Goal: Navigation & Orientation: Understand site structure

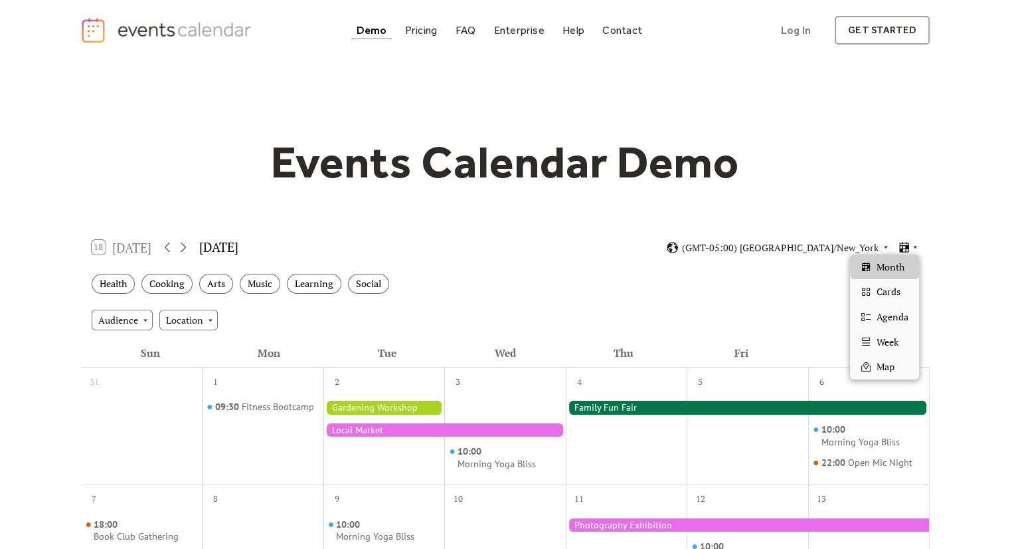
click at [907, 244] on icon at bounding box center [904, 247] width 13 height 13
click at [895, 285] on span "Cards" at bounding box center [889, 291] width 24 height 15
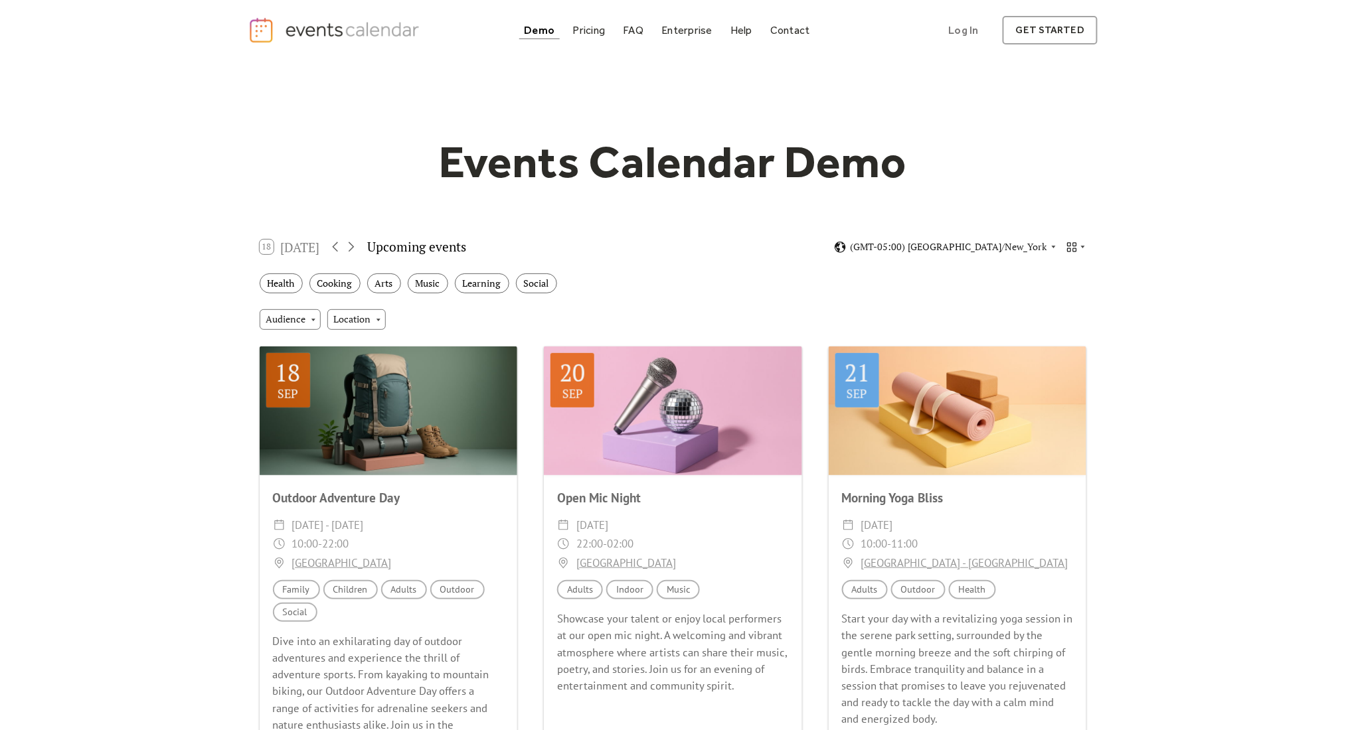
click at [693, 169] on h1 "Events Calendar Demo" at bounding box center [673, 162] width 510 height 54
click at [596, 31] on div "Pricing" at bounding box center [589, 30] width 33 height 7
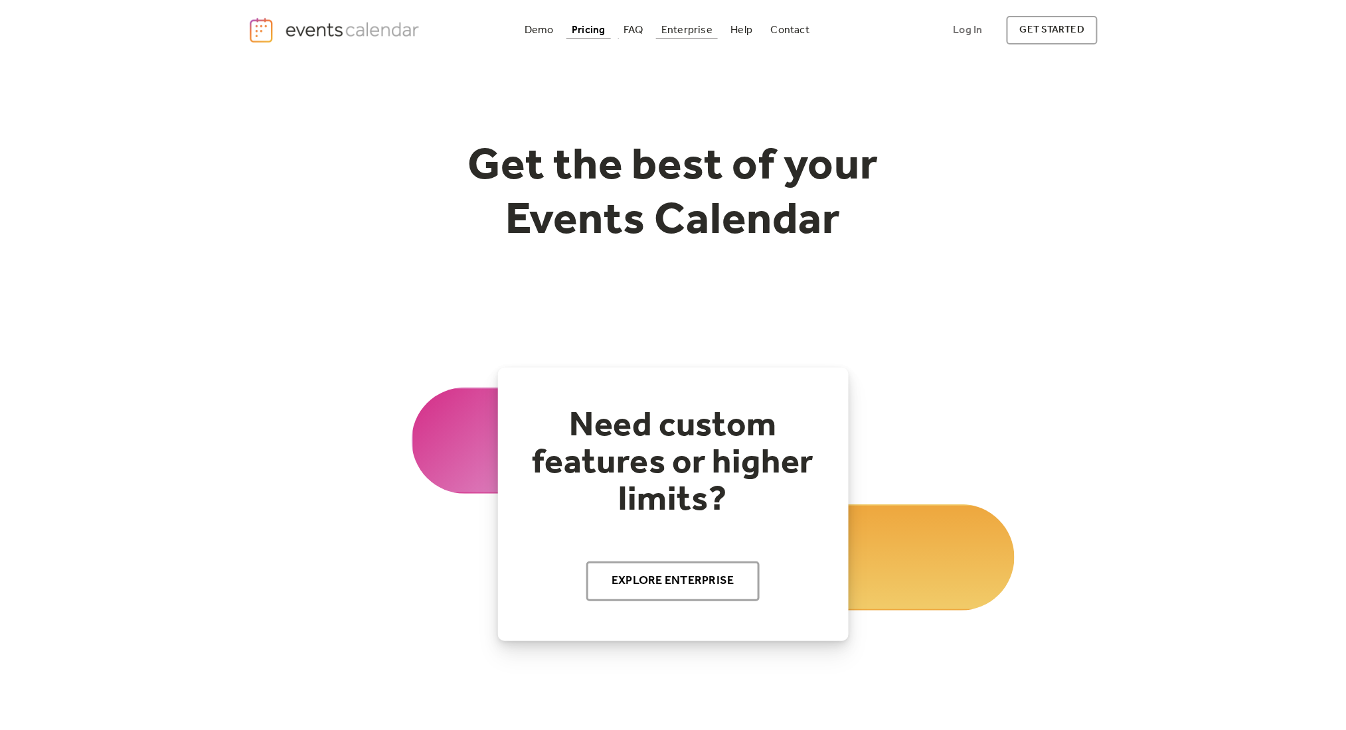
click at [695, 27] on div "Enterprise" at bounding box center [686, 30] width 51 height 7
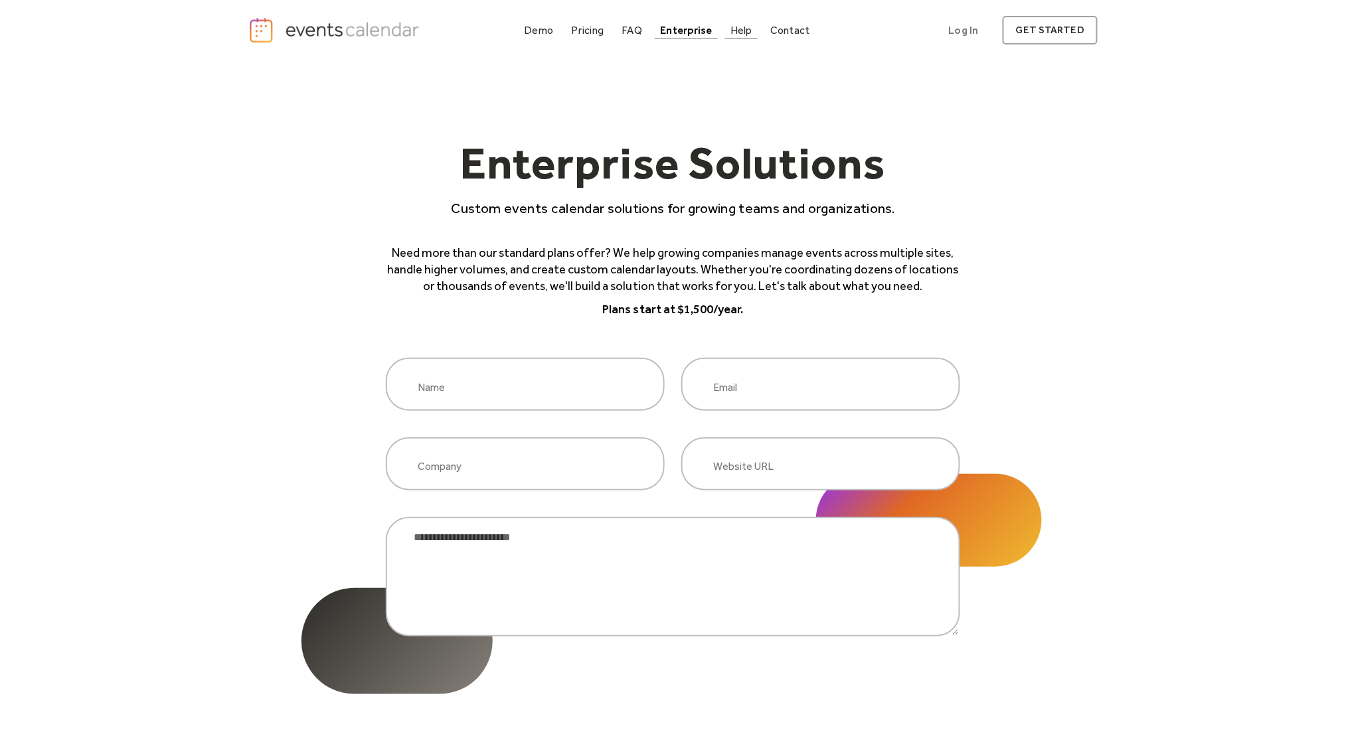
click at [752, 24] on link "Help" at bounding box center [741, 30] width 33 height 18
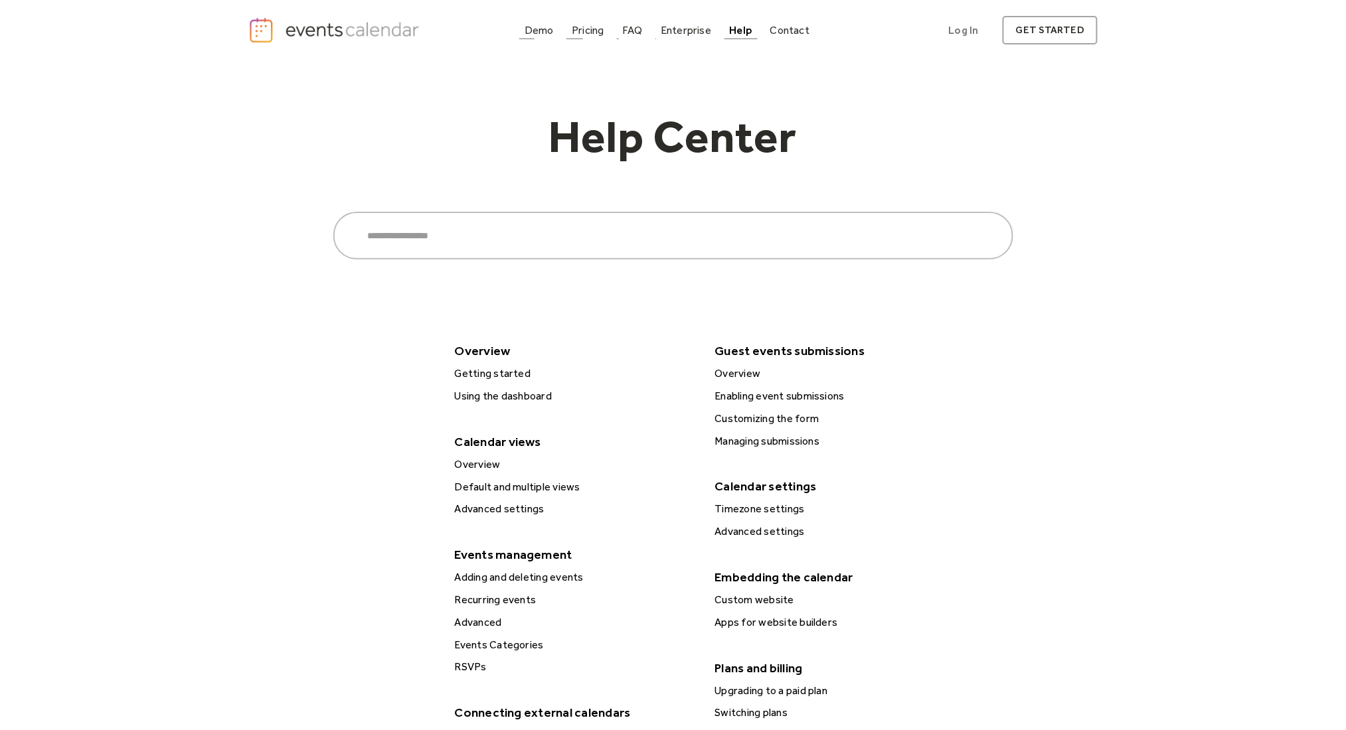
click at [540, 30] on div "Demo" at bounding box center [539, 30] width 29 height 7
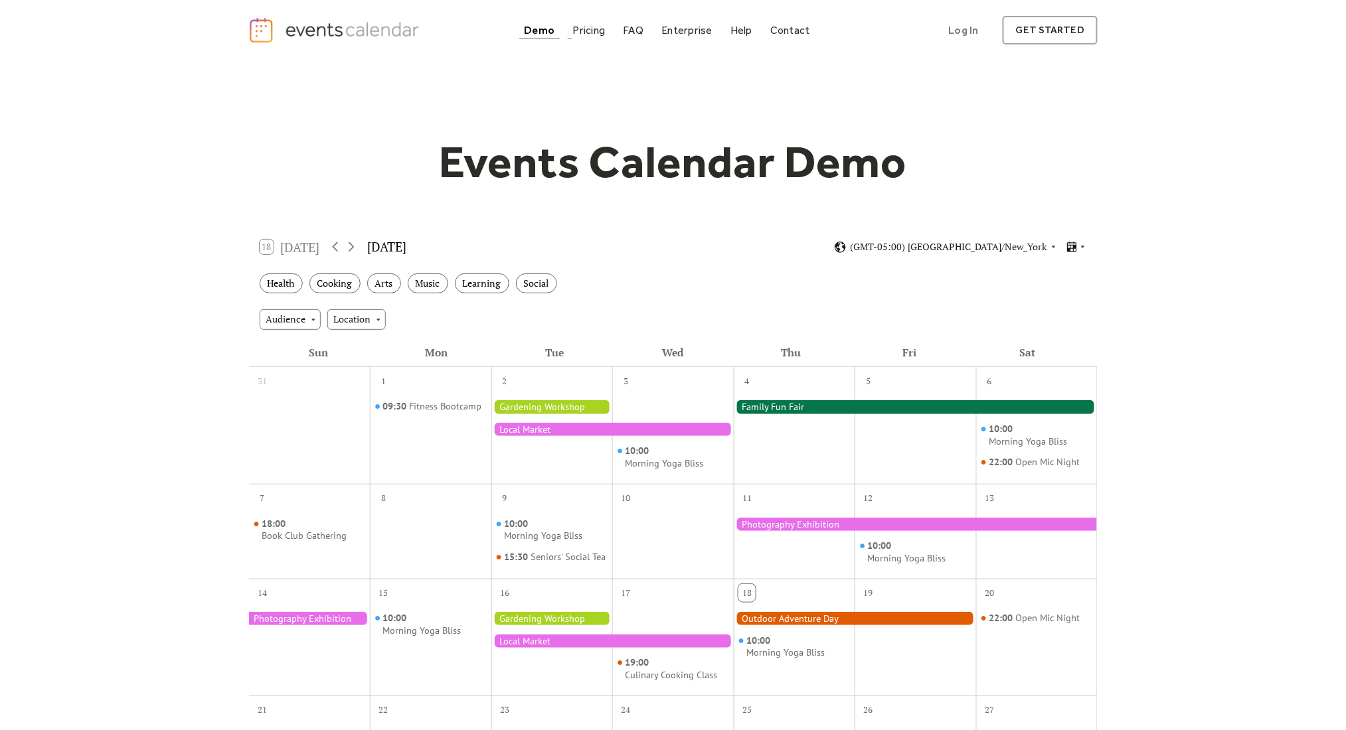
click at [354, 35] on img "home" at bounding box center [335, 30] width 175 height 27
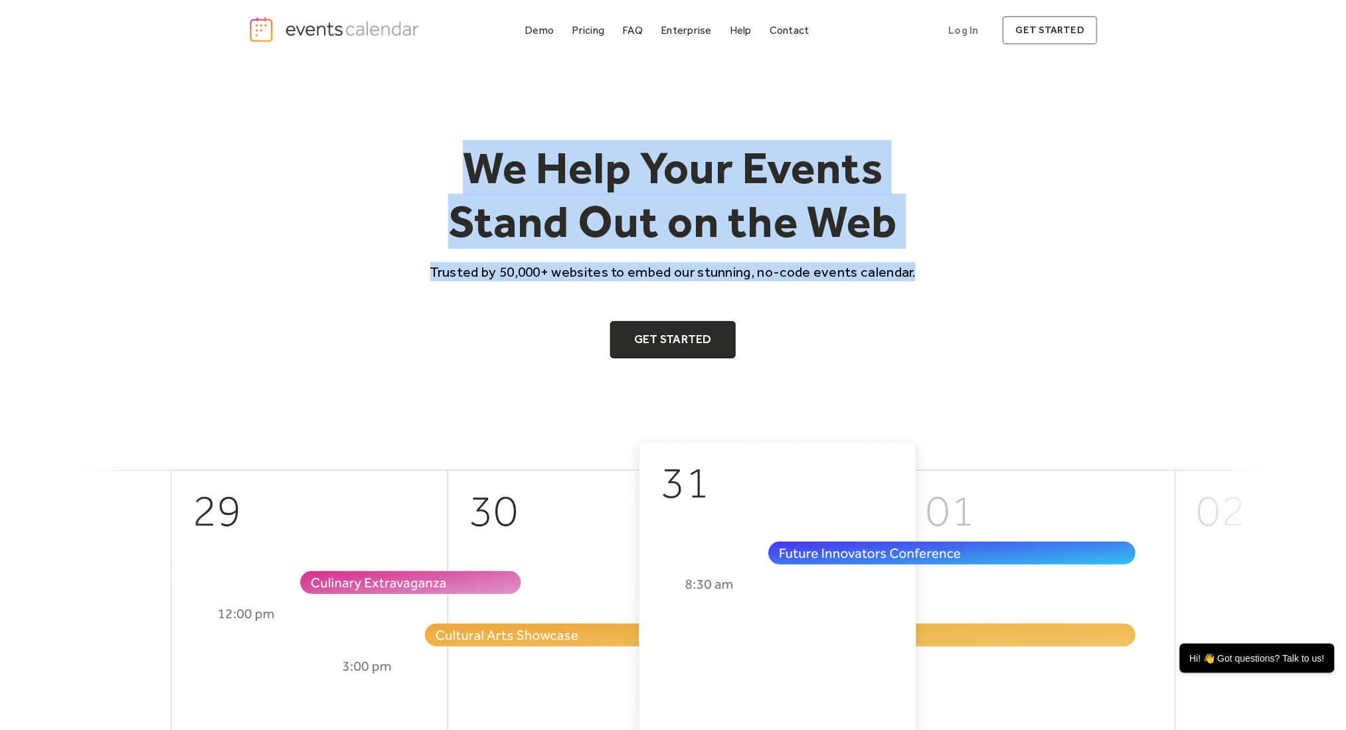
drag, startPoint x: 624, startPoint y: 280, endPoint x: 363, endPoint y: 179, distance: 279.2
click at [363, 179] on div "We Help Your Events Stand Out on the Web Trusted by 50,000+ websites to embed o…" at bounding box center [673, 250] width 850 height 218
